Goal: Navigation & Orientation: Find specific page/section

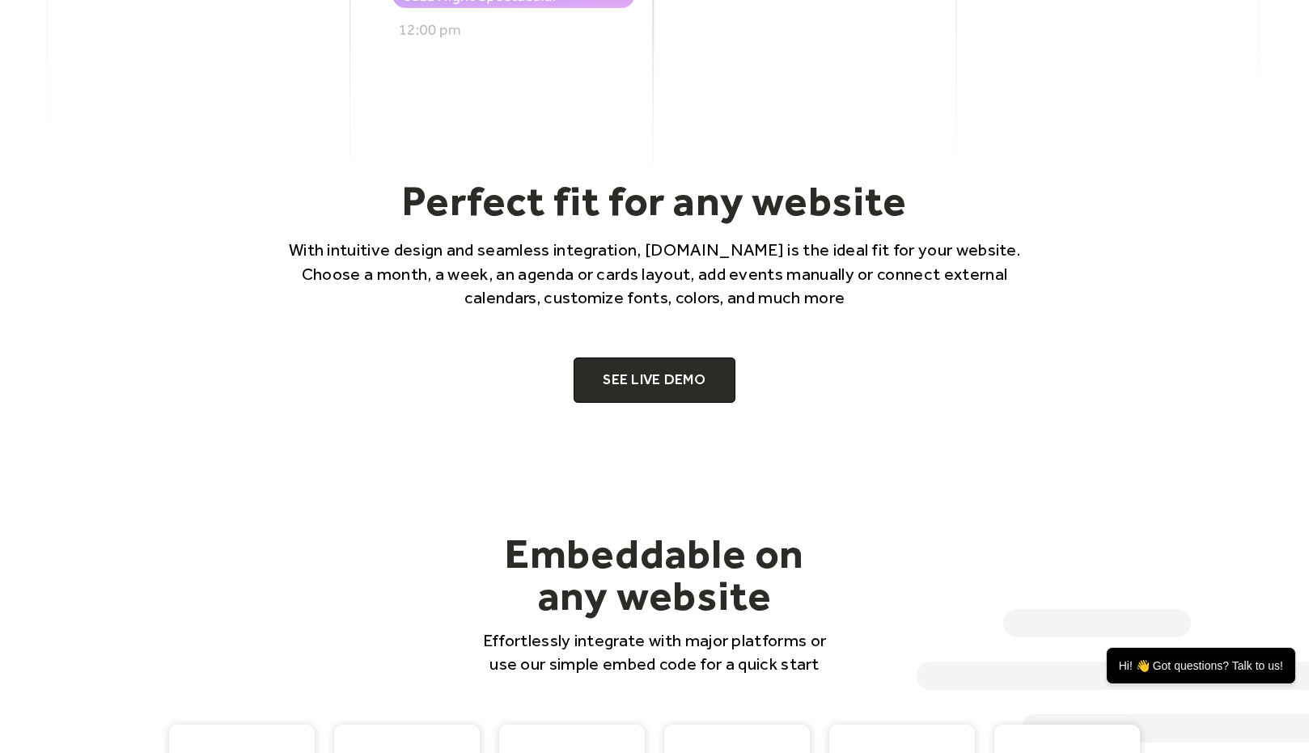
scroll to position [1003, 0]
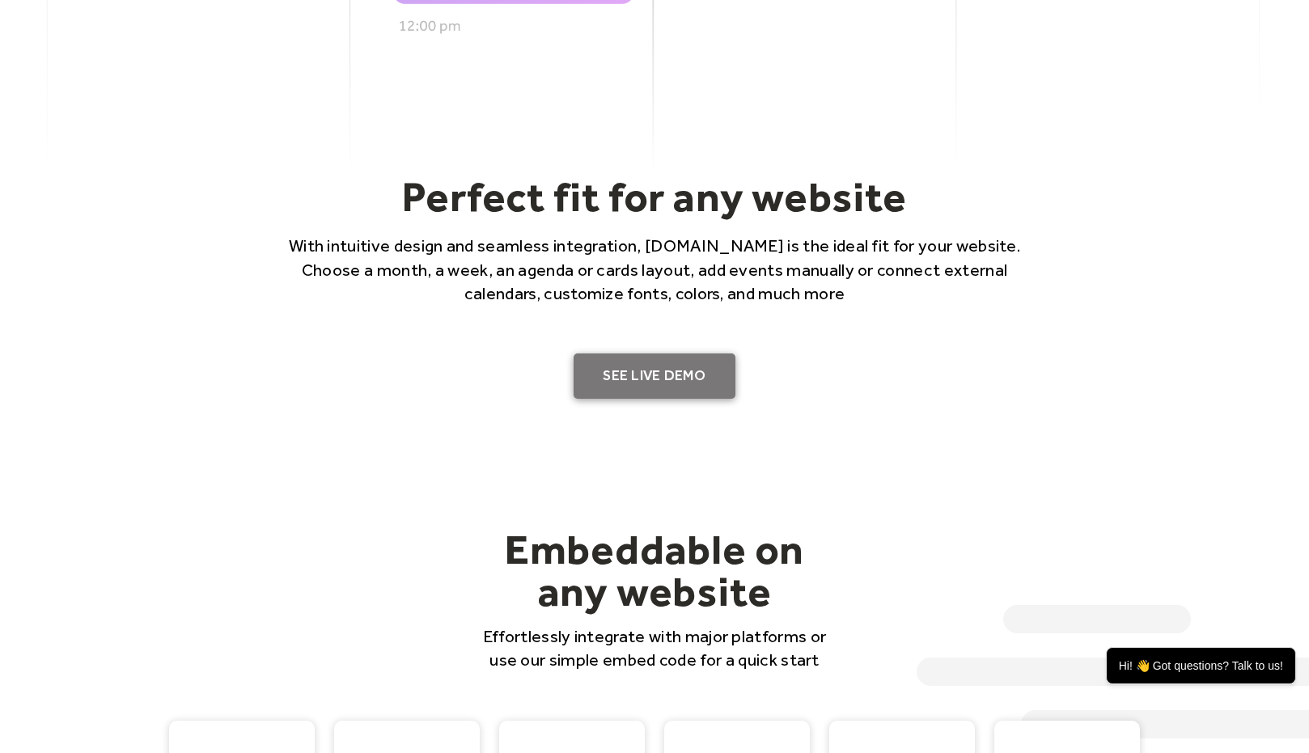
click at [647, 372] on link "SEE LIVE DEMO" at bounding box center [655, 376] width 162 height 45
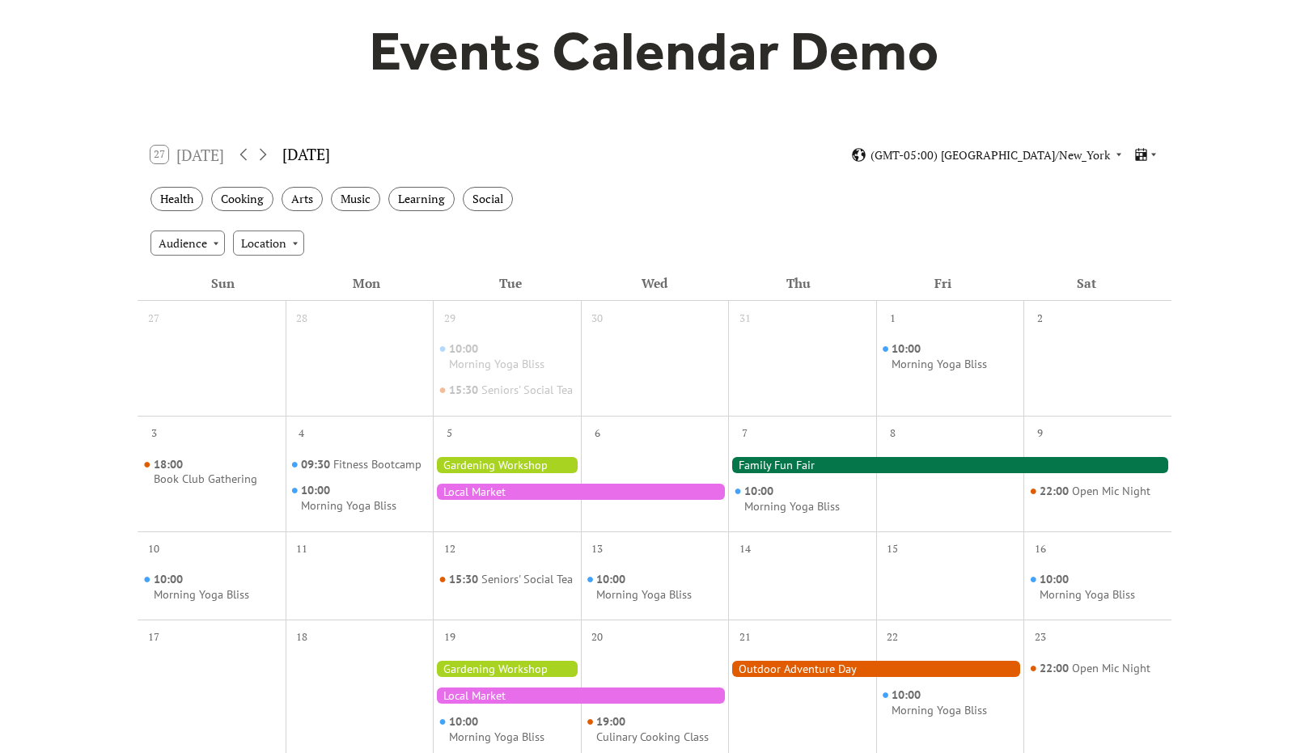
scroll to position [154, 0]
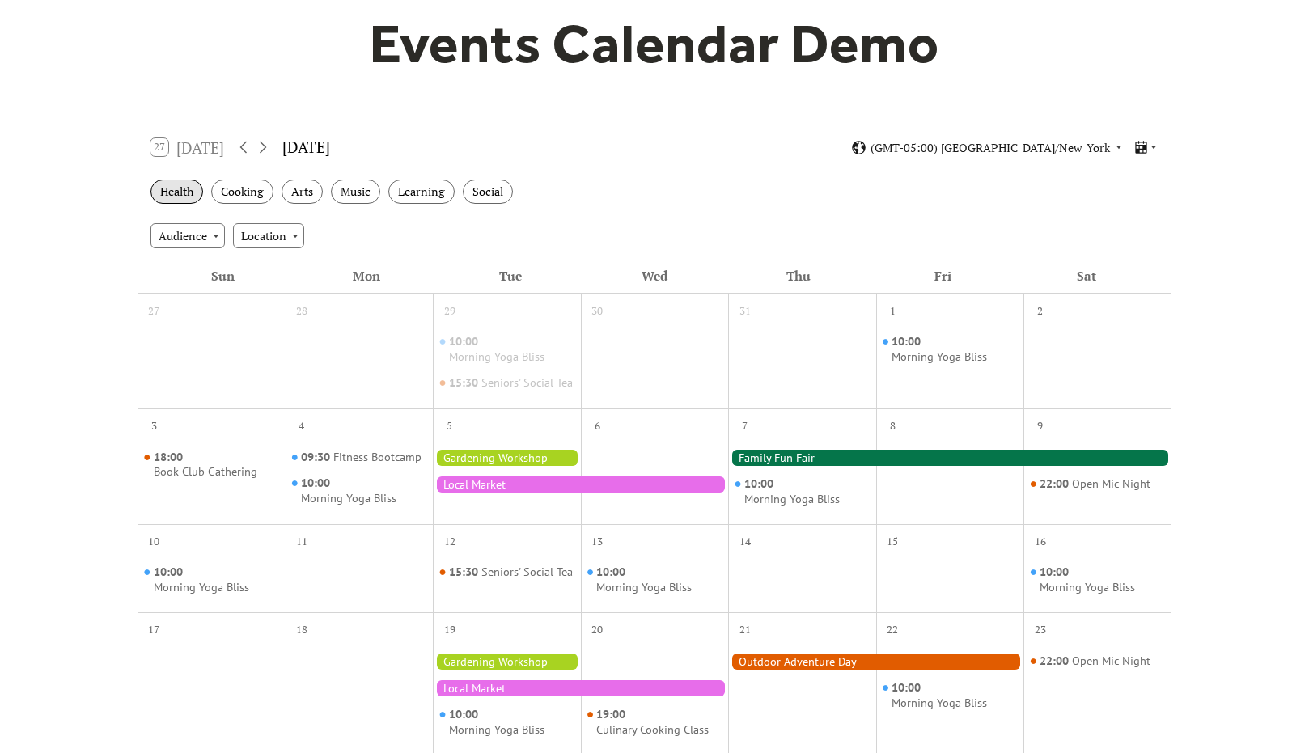
click at [175, 195] on div "Health" at bounding box center [176, 192] width 53 height 25
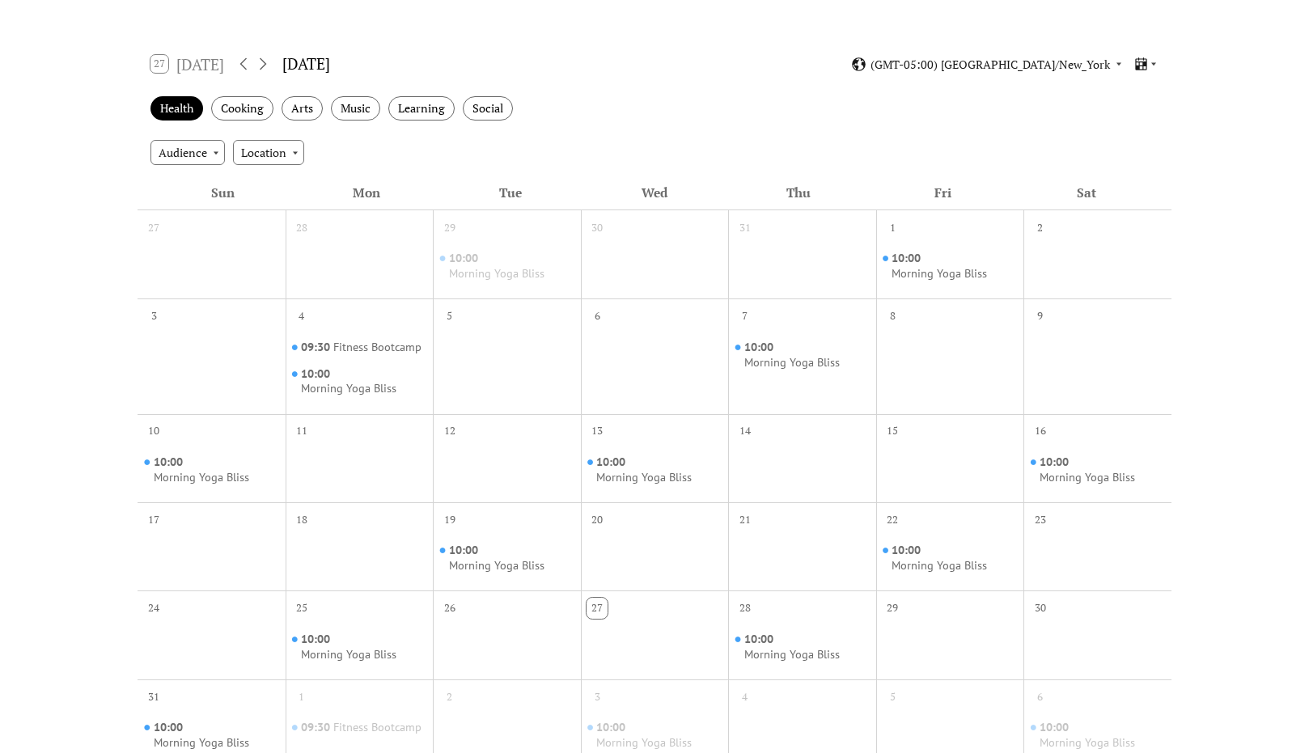
scroll to position [248, 0]
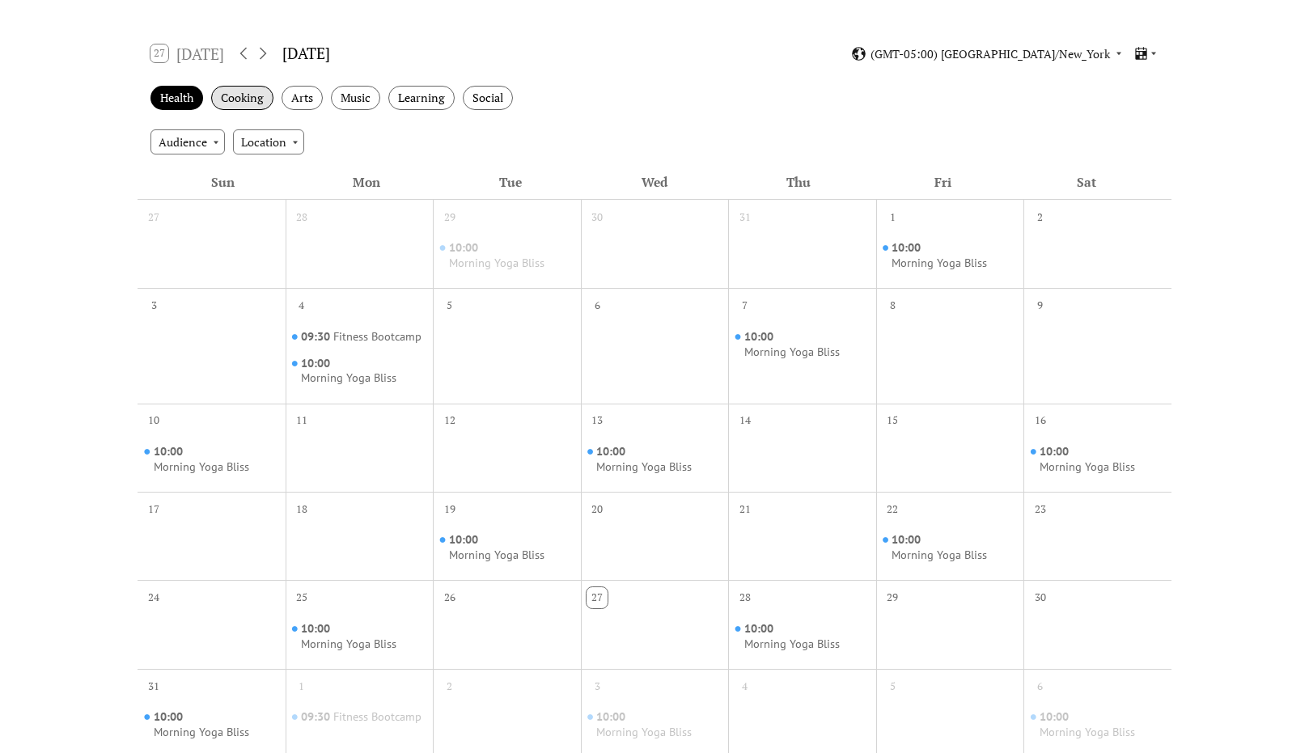
click at [248, 100] on div "Cooking" at bounding box center [242, 98] width 62 height 25
click at [307, 101] on div "Arts" at bounding box center [302, 98] width 41 height 25
click at [366, 108] on div "Music" at bounding box center [355, 98] width 49 height 25
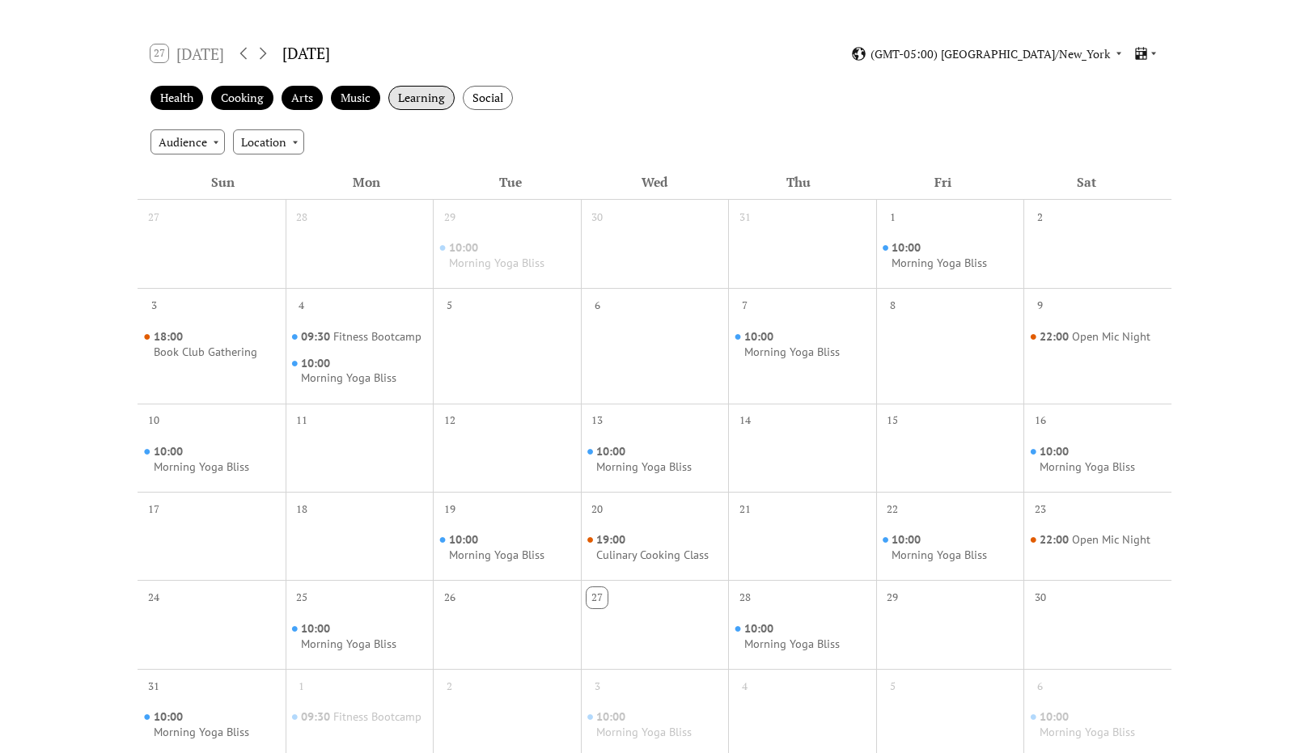
click at [426, 96] on div "Learning" at bounding box center [421, 98] width 66 height 25
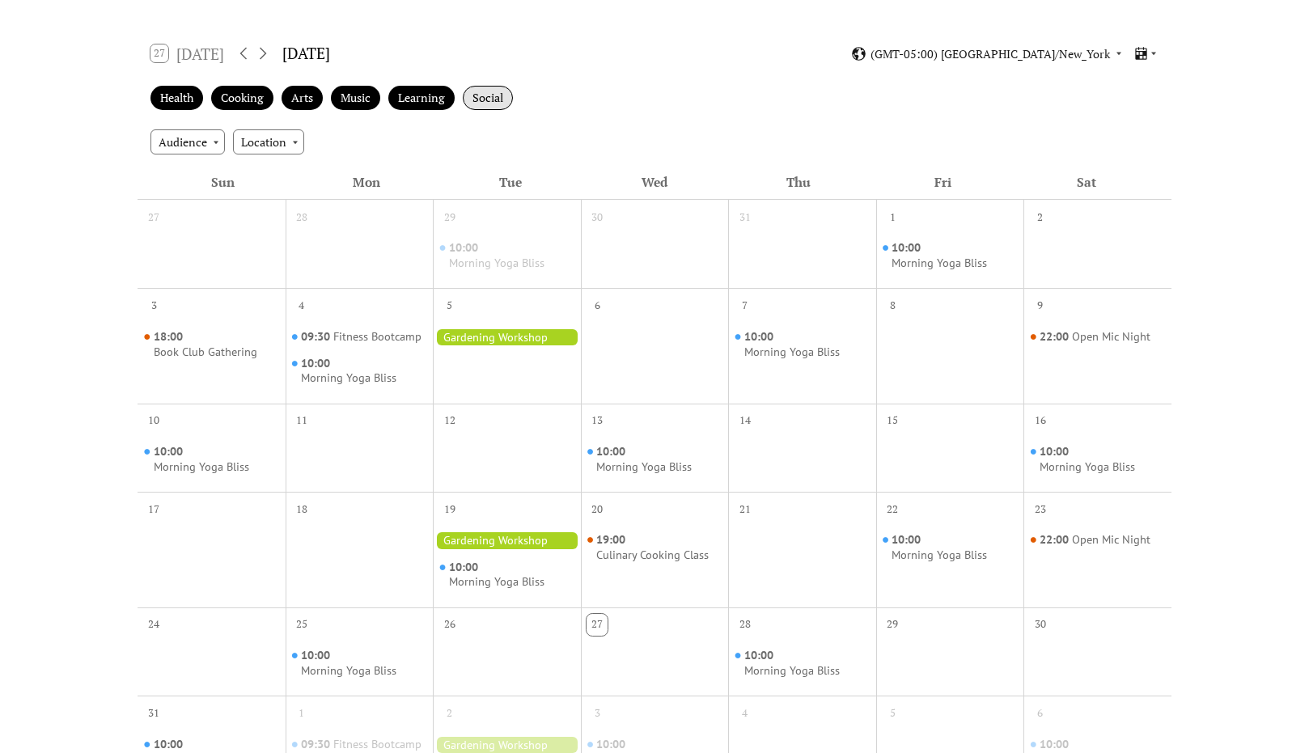
click at [489, 100] on div "Social" at bounding box center [488, 98] width 50 height 25
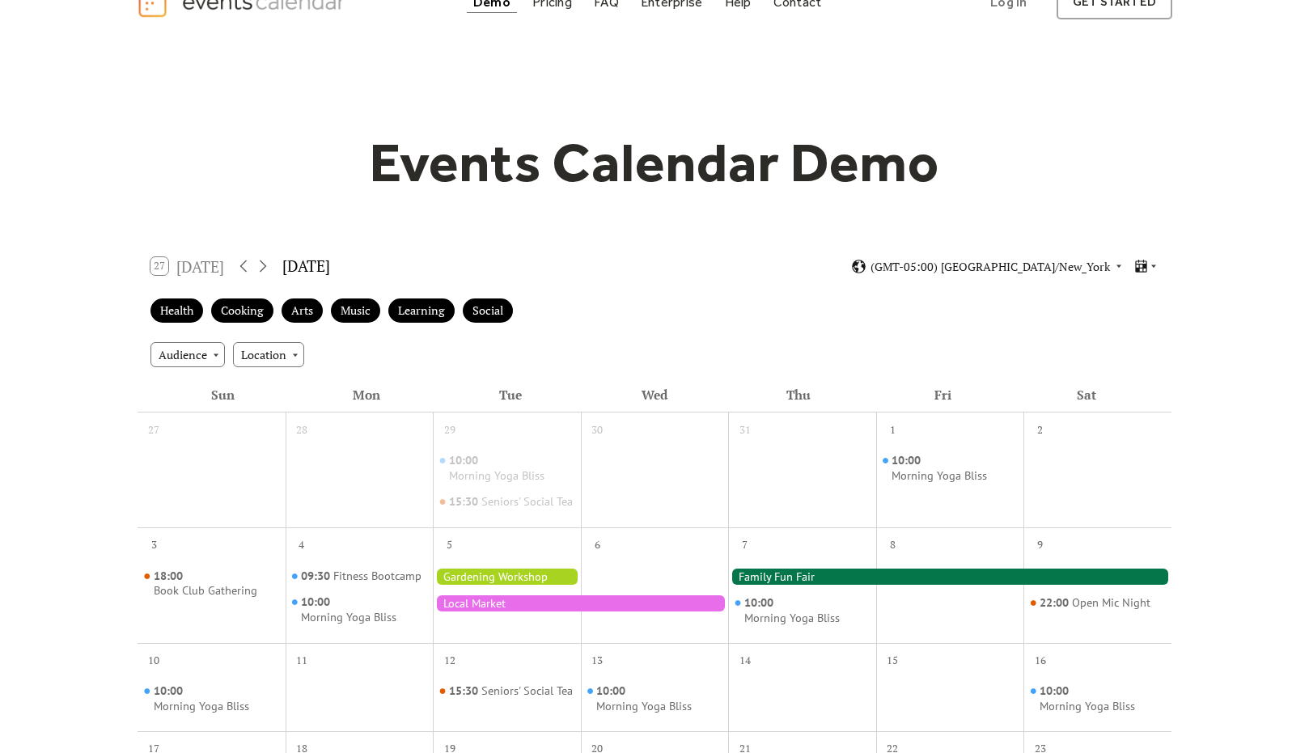
scroll to position [0, 0]
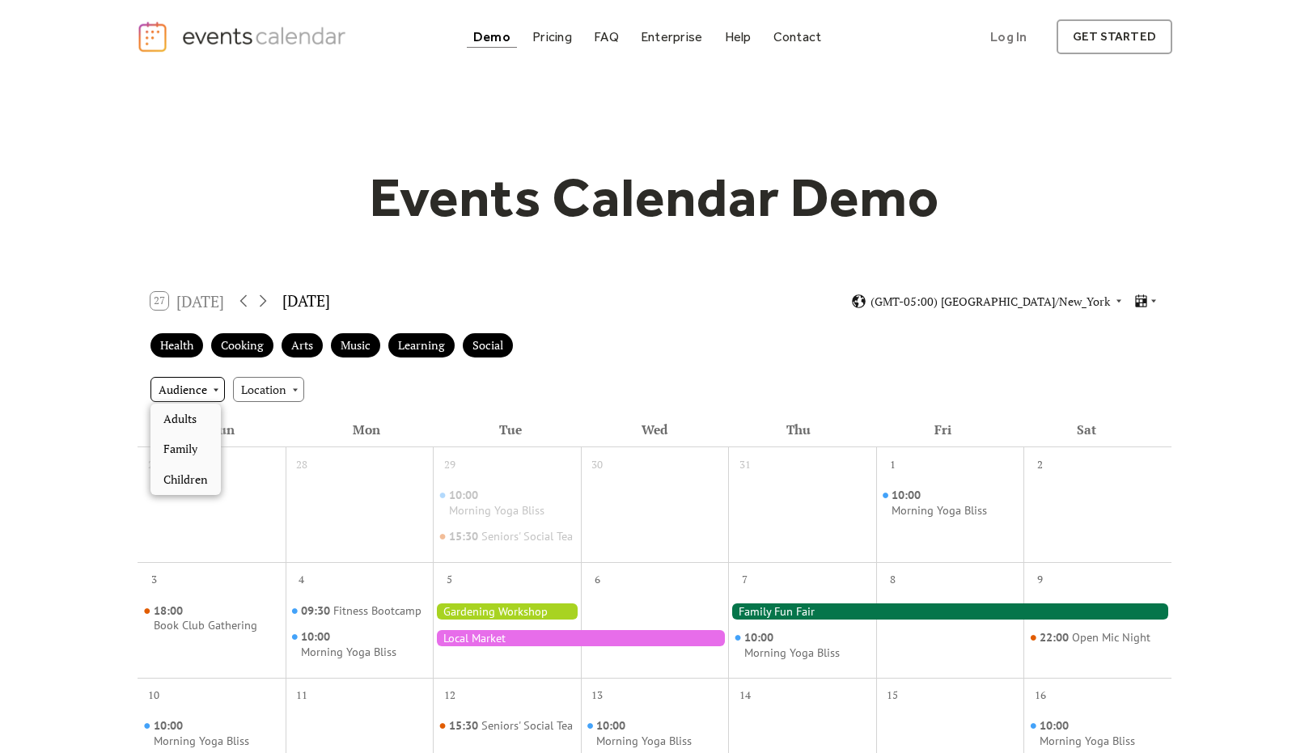
click at [206, 390] on div "Audience" at bounding box center [187, 389] width 74 height 24
click at [192, 482] on span "Children" at bounding box center [185, 480] width 44 height 18
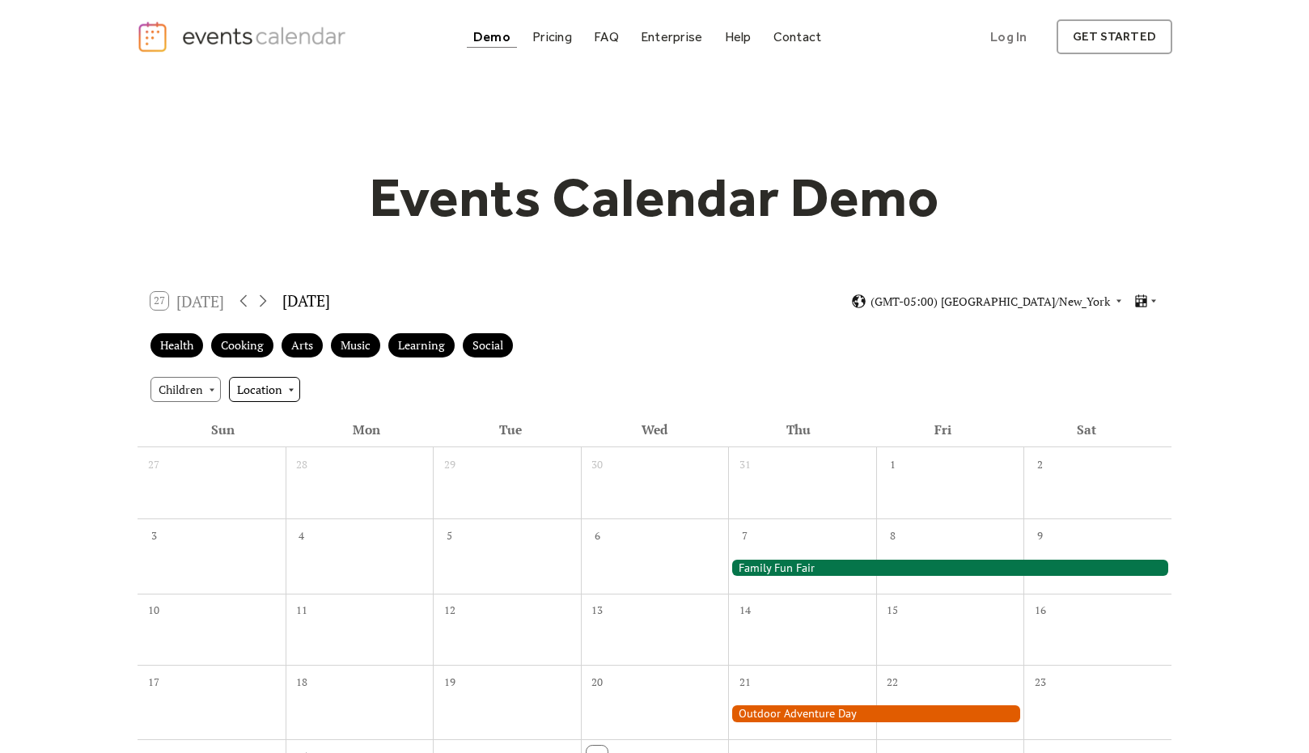
click at [274, 384] on div "Location" at bounding box center [264, 389] width 71 height 24
click at [277, 449] on span "Outdoor" at bounding box center [265, 449] width 44 height 18
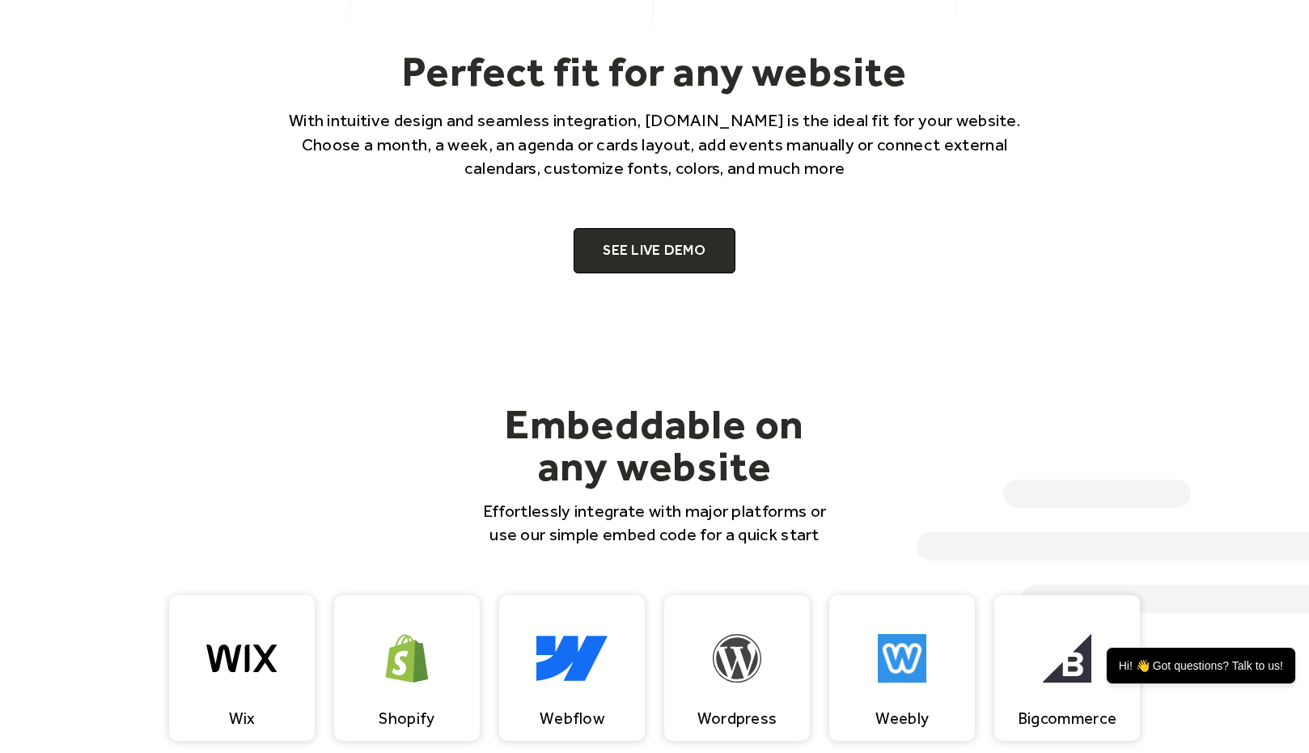
scroll to position [1129, 0]
click at [642, 244] on link "SEE LIVE DEMO" at bounding box center [655, 249] width 162 height 45
